Goal: Transaction & Acquisition: Purchase product/service

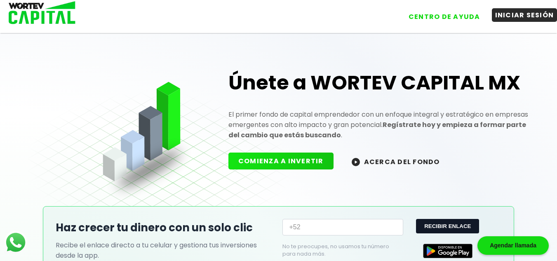
click at [513, 14] on button "INICIAR SESIÓN" at bounding box center [525, 15] width 66 height 14
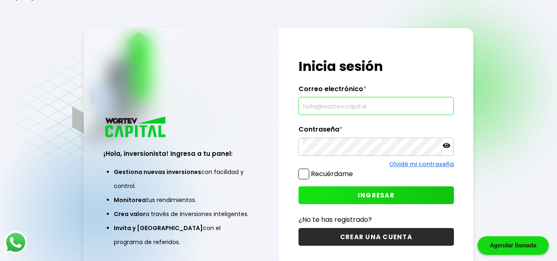
click at [342, 103] on input "text" at bounding box center [376, 105] width 148 height 17
type input "[EMAIL_ADDRESS][DOMAIN_NAME]"
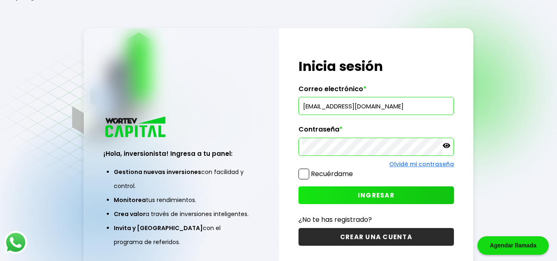
click at [372, 193] on span "INGRESAR" at bounding box center [376, 195] width 37 height 9
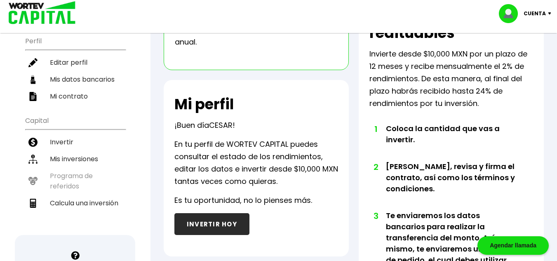
scroll to position [124, 0]
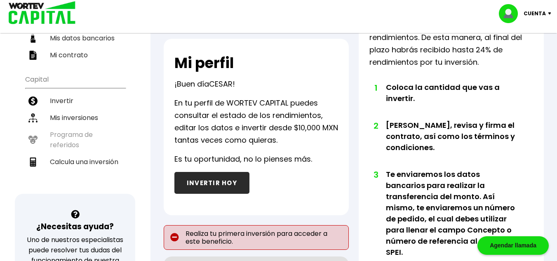
click at [221, 182] on button "INVERTIR HOY" at bounding box center [211, 183] width 75 height 22
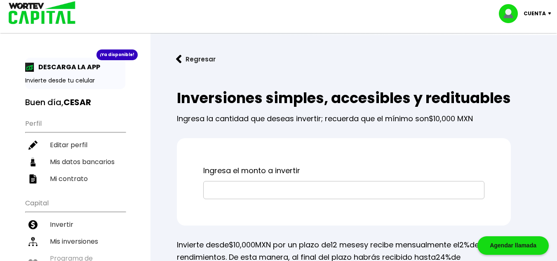
click at [252, 199] on input "text" at bounding box center [344, 189] width 274 height 17
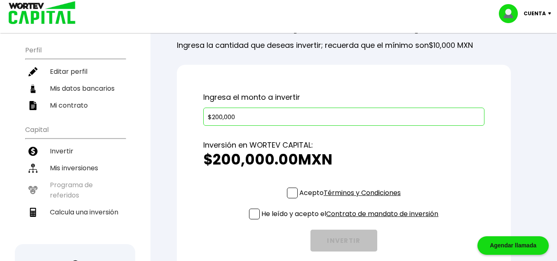
scroll to position [82, 0]
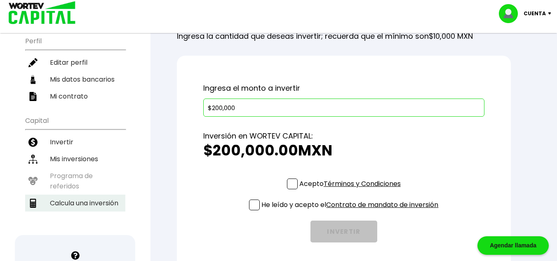
type input "$200,000"
click at [96, 203] on li "Calcula una inversión" at bounding box center [75, 203] width 100 height 17
select select "1"
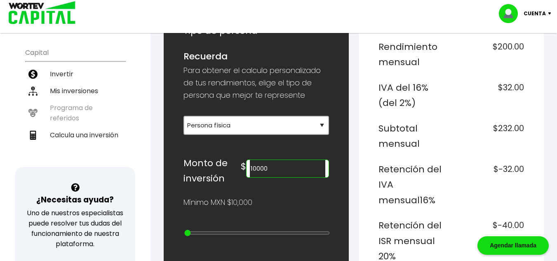
scroll to position [165, 0]
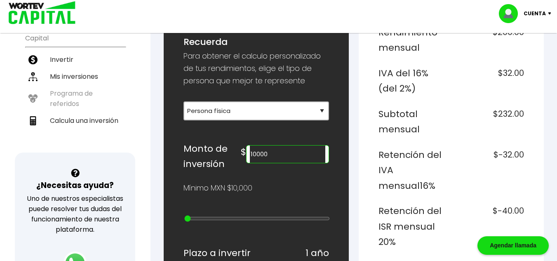
click at [287, 155] on input "10000" at bounding box center [287, 154] width 75 height 17
type input "1"
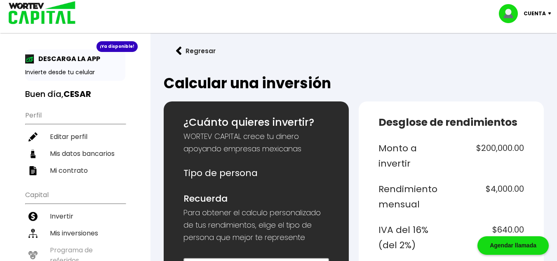
scroll to position [0, 0]
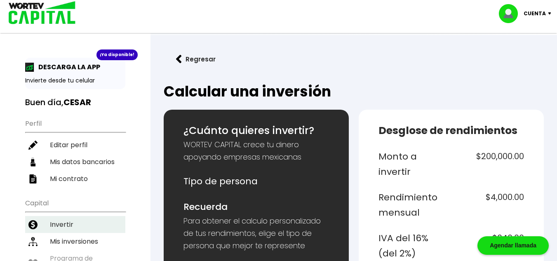
type input "200000"
click at [59, 223] on li "Invertir" at bounding box center [75, 224] width 100 height 17
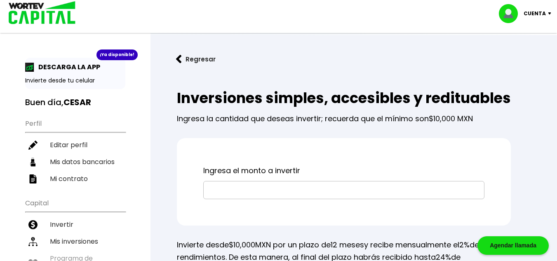
click at [210, 199] on input "text" at bounding box center [344, 189] width 274 height 17
type input "$200,000"
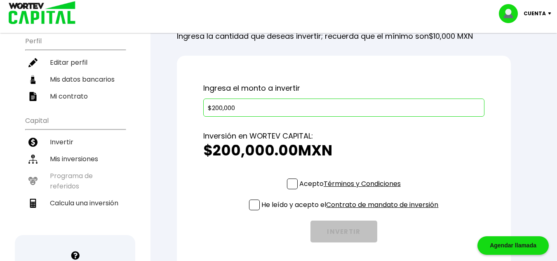
scroll to position [124, 0]
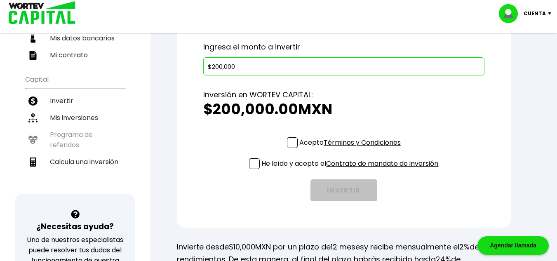
click at [289, 148] on span at bounding box center [292, 142] width 11 height 11
click at [352, 149] on input "Acepto Términos y Condiciones" at bounding box center [352, 149] width 0 height 0
click at [252, 169] on span at bounding box center [254, 163] width 11 height 11
click at [352, 170] on input "He leído y acepto el Contrato de mandato de inversión" at bounding box center [352, 170] width 0 height 0
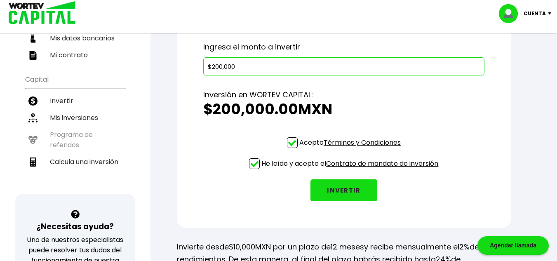
click at [345, 201] on button "INVERTIR" at bounding box center [344, 190] width 67 height 22
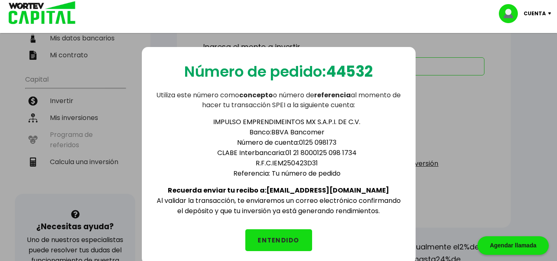
scroll to position [165, 0]
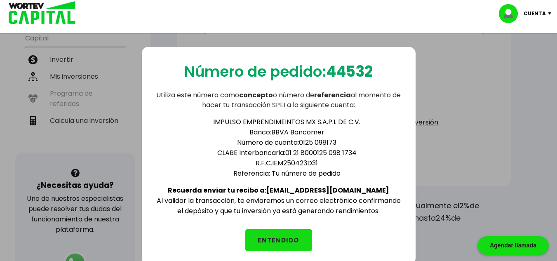
click at [284, 238] on button "ENTENDIDO" at bounding box center [278, 240] width 67 height 22
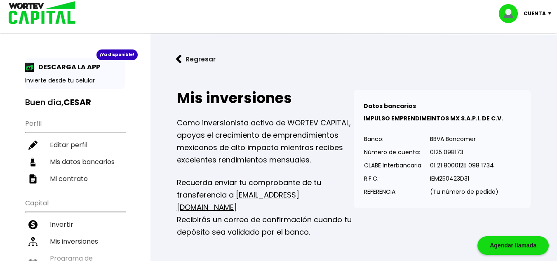
click at [533, 10] on p "Cuenta" at bounding box center [535, 13] width 22 height 12
click at [526, 52] on li "Cerrar sesión" at bounding box center [526, 55] width 66 height 17
